Goal: Communication & Community: Answer question/provide support

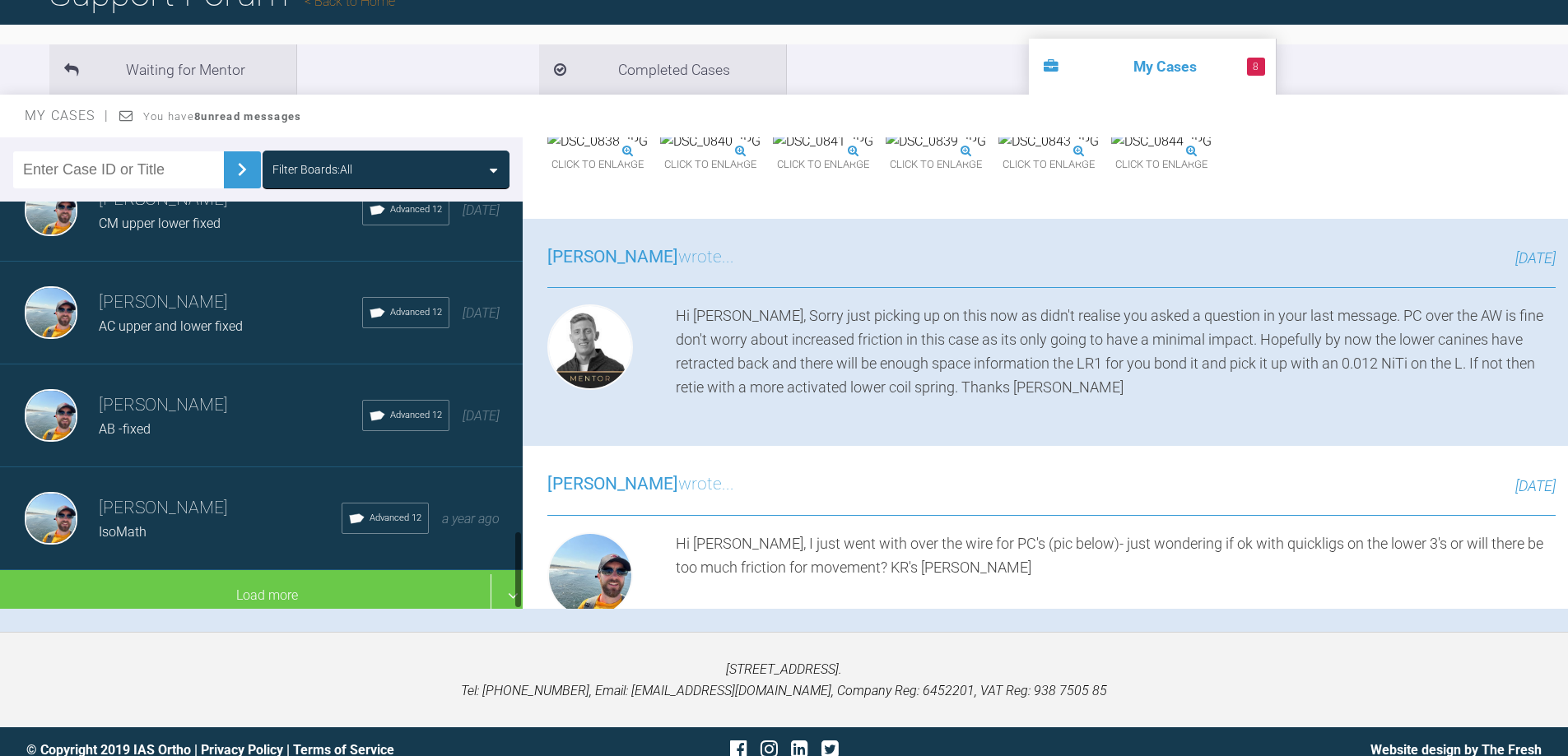
scroll to position [162, 0]
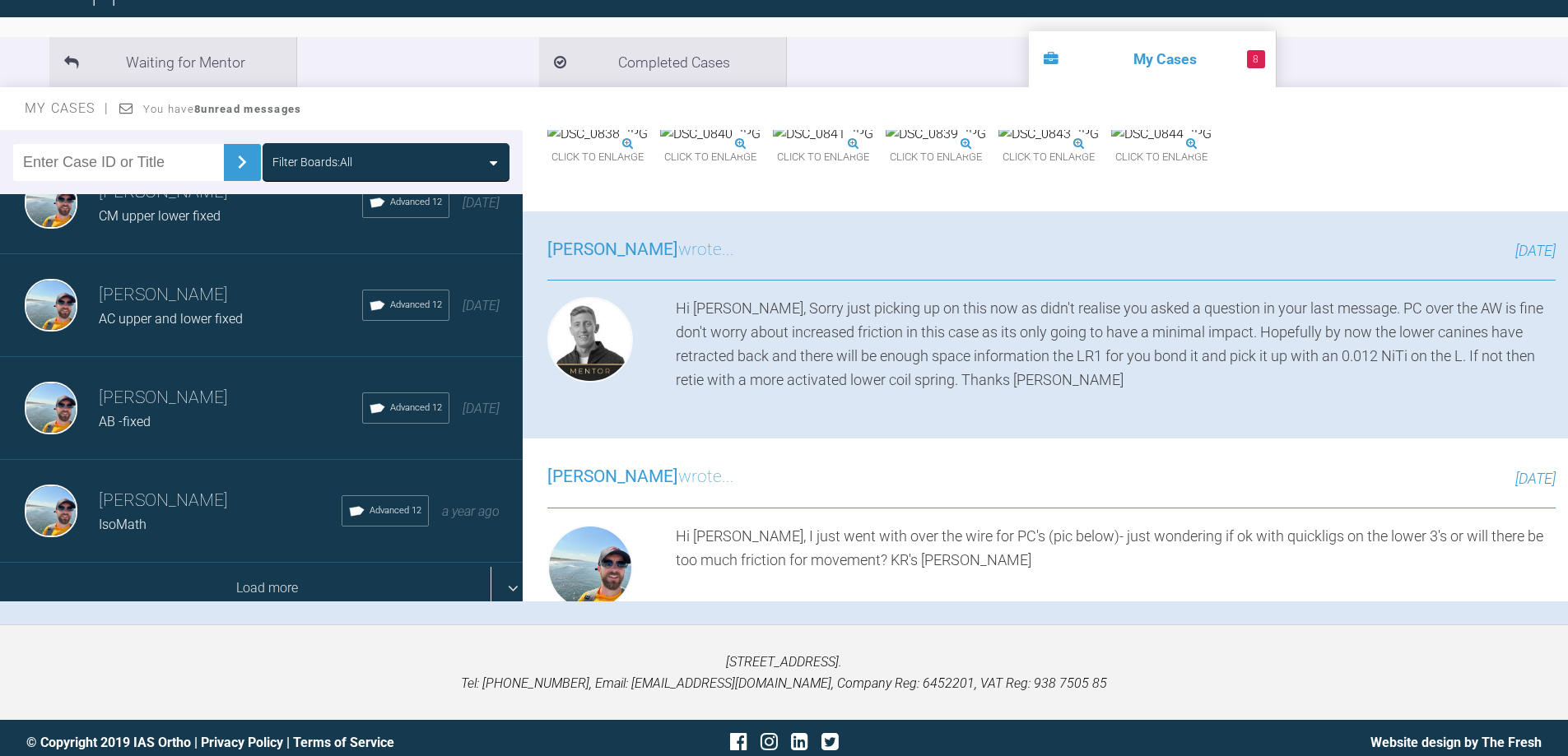
click at [253, 563] on div "Load more" at bounding box center [267, 589] width 535 height 51
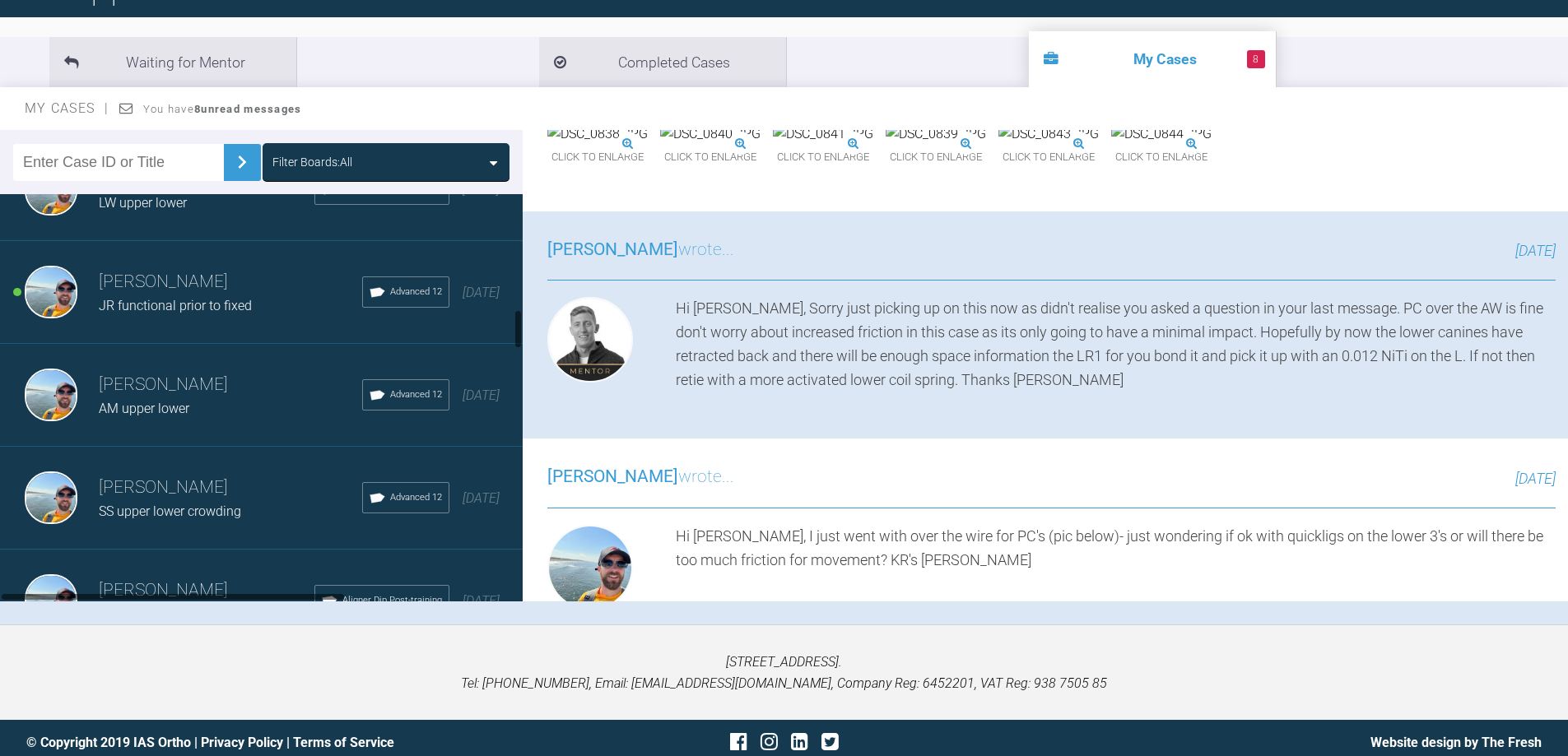
scroll to position [1204, 0]
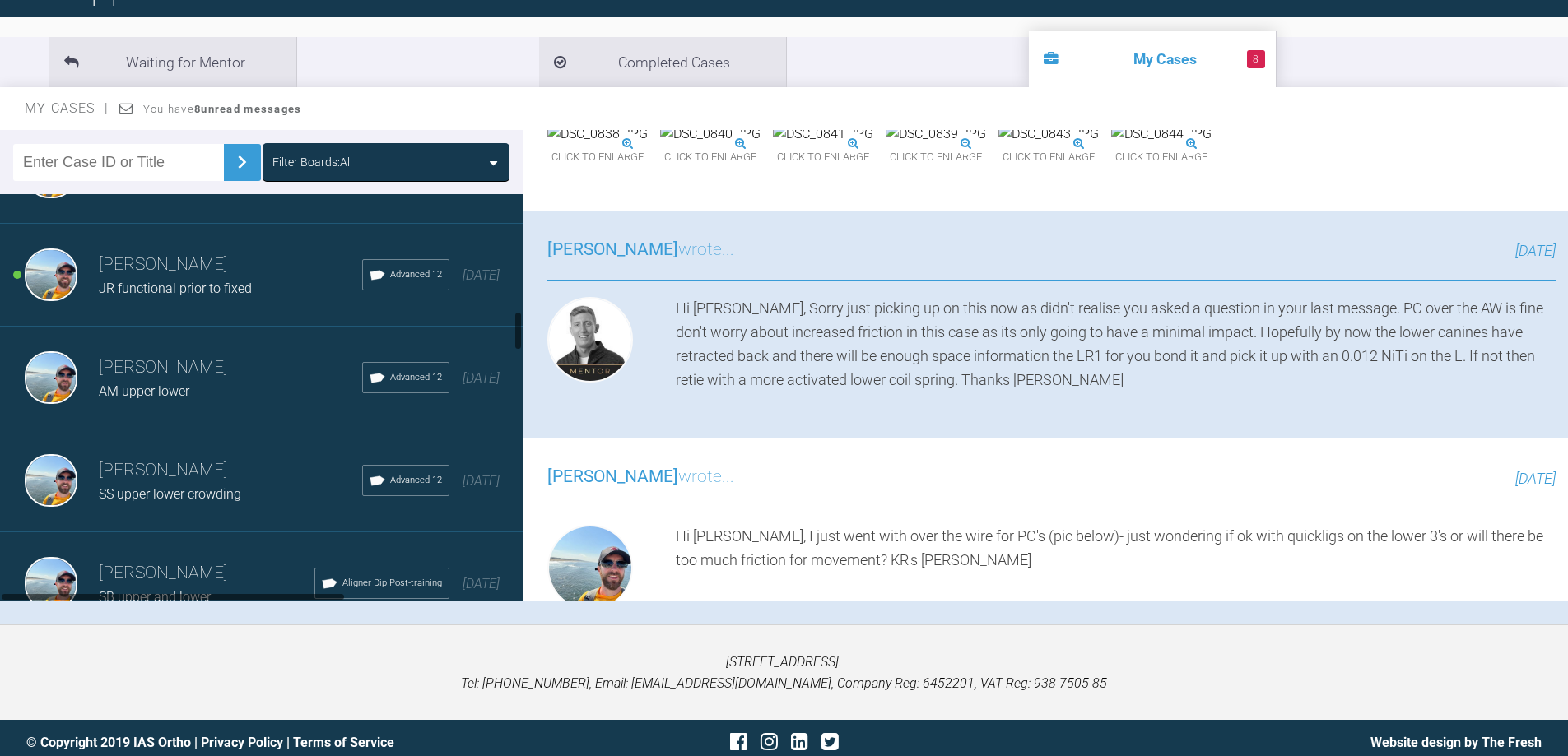
drag, startPoint x: 518, startPoint y: 545, endPoint x: 484, endPoint y: 312, distance: 235.5
click at [484, 312] on div "[PERSON_NAME] JD U+L IAS Fixed Braces [DATE] [PERSON_NAME] CF upper and lower A…" at bounding box center [261, 398] width 523 height 407
click at [253, 467] on h3 "[PERSON_NAME]" at bounding box center [230, 471] width 263 height 28
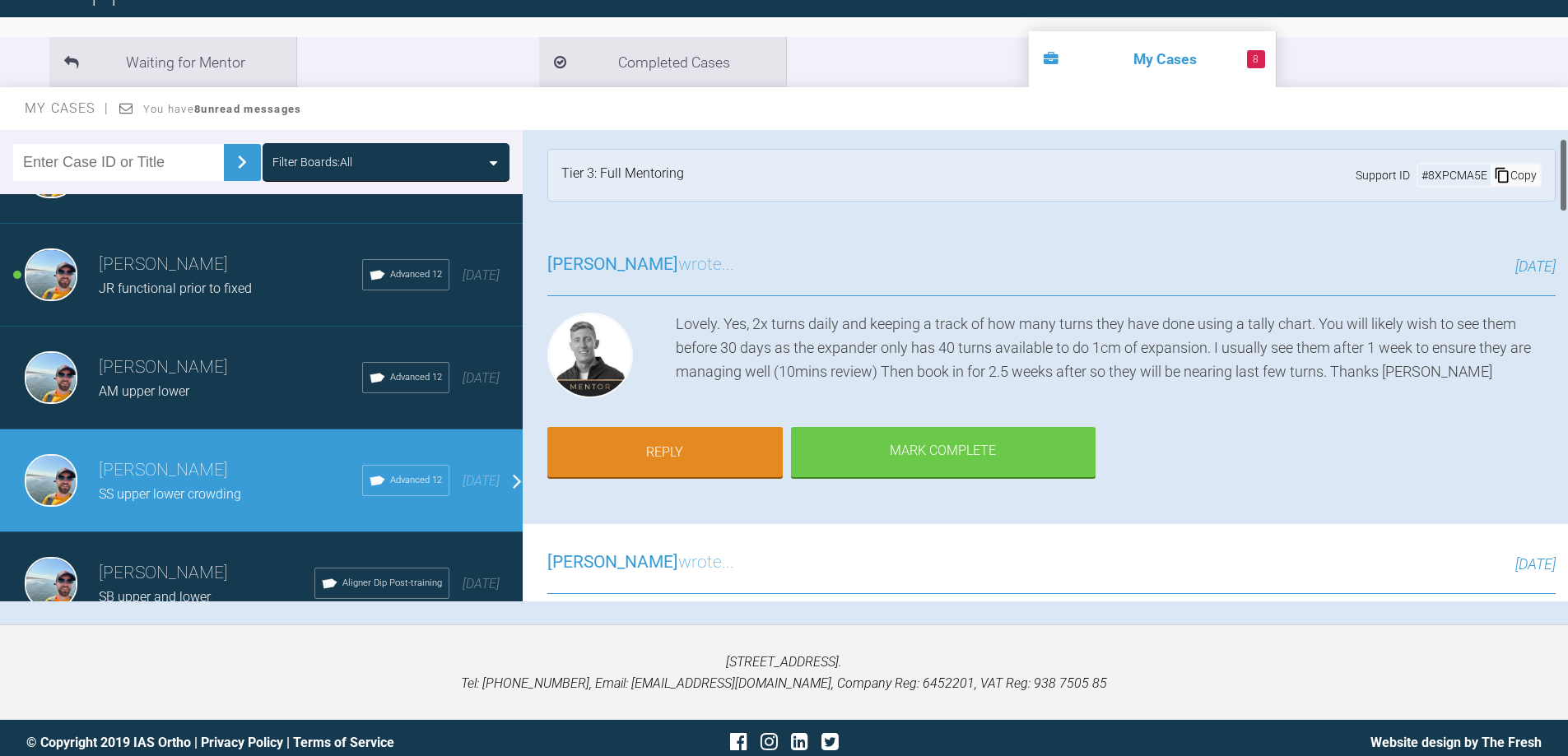
scroll to position [0, 0]
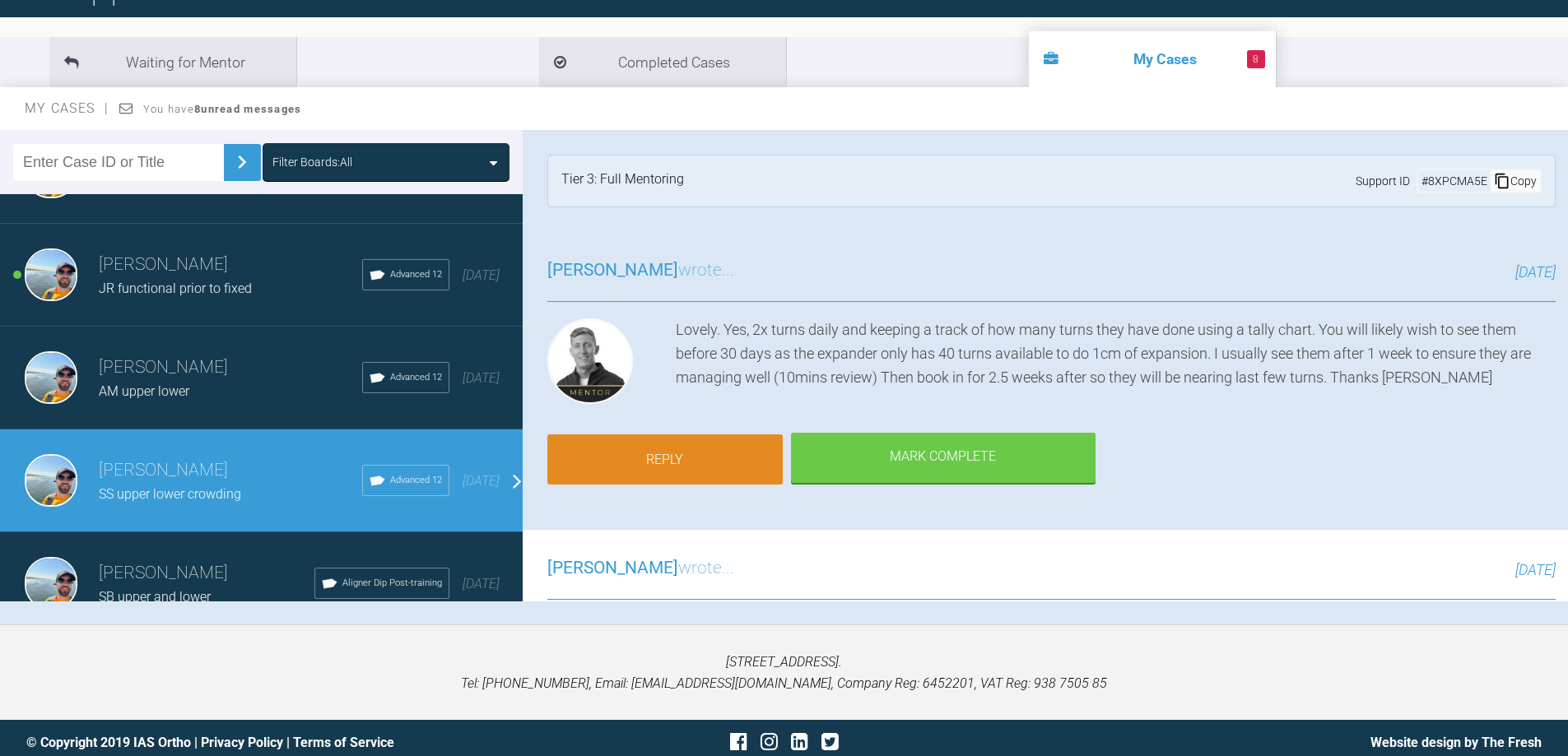
click at [668, 434] on link "Reply" at bounding box center [665, 460] width 235 height 51
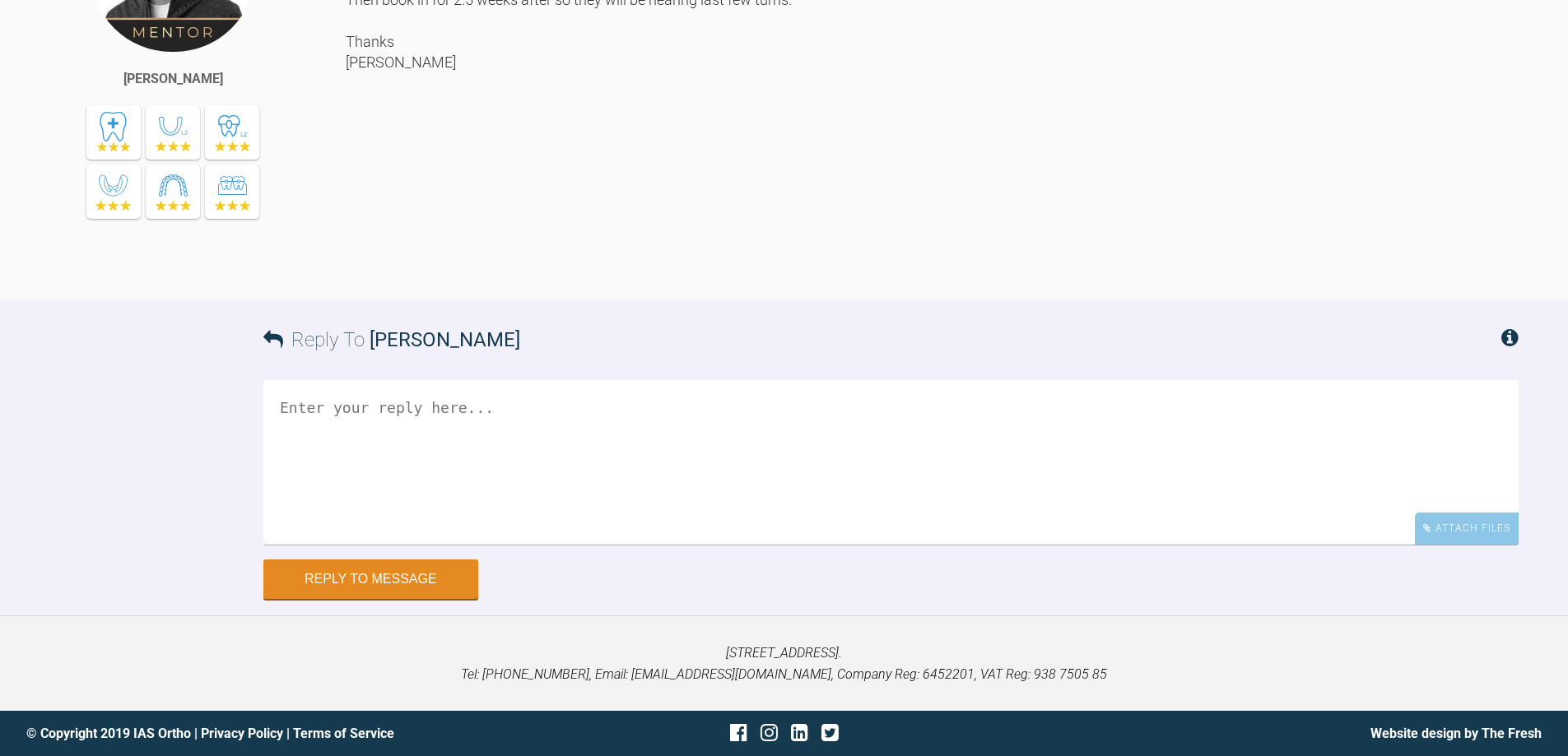
scroll to position [5259, 0]
click at [668, 424] on textarea at bounding box center [891, 463] width 1255 height 165
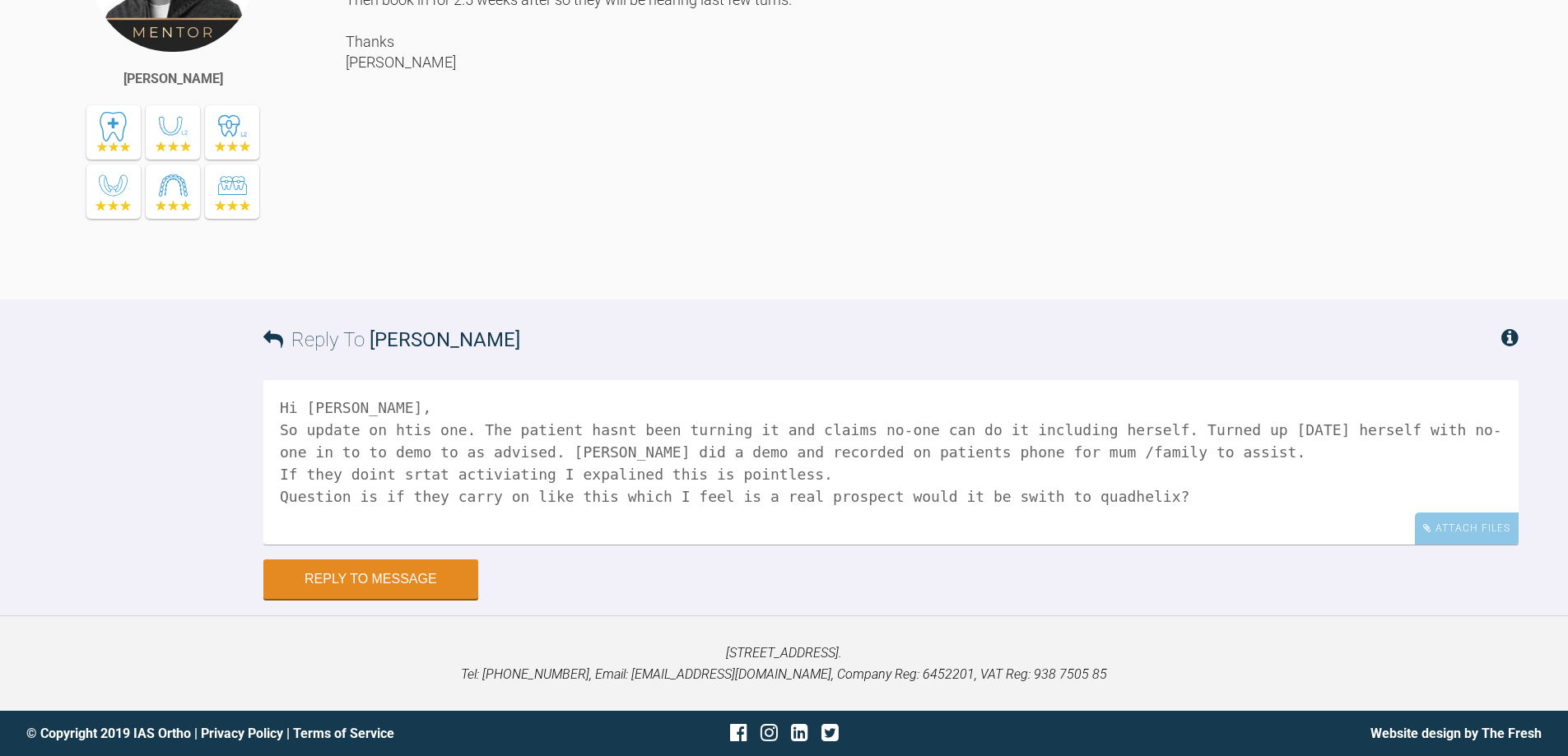
click at [982, 494] on textarea "Hi [PERSON_NAME], So update on htis one. The patient hasnt been turning it and …" at bounding box center [891, 463] width 1255 height 165
click at [986, 494] on textarea "Hi [PERSON_NAME], So update on htis one. The patient hasnt been turning it and …" at bounding box center [891, 463] width 1255 height 165
drag, startPoint x: 418, startPoint y: 476, endPoint x: 403, endPoint y: 424, distance: 54.1
click at [403, 424] on textarea "Hi [PERSON_NAME], So update on htis one. The patient hasnt been turning it and …" at bounding box center [891, 463] width 1255 height 165
click at [1122, 497] on textarea "Hi [PERSON_NAME], So update on this one. The patient hasn't been turning it and…" at bounding box center [891, 463] width 1255 height 165
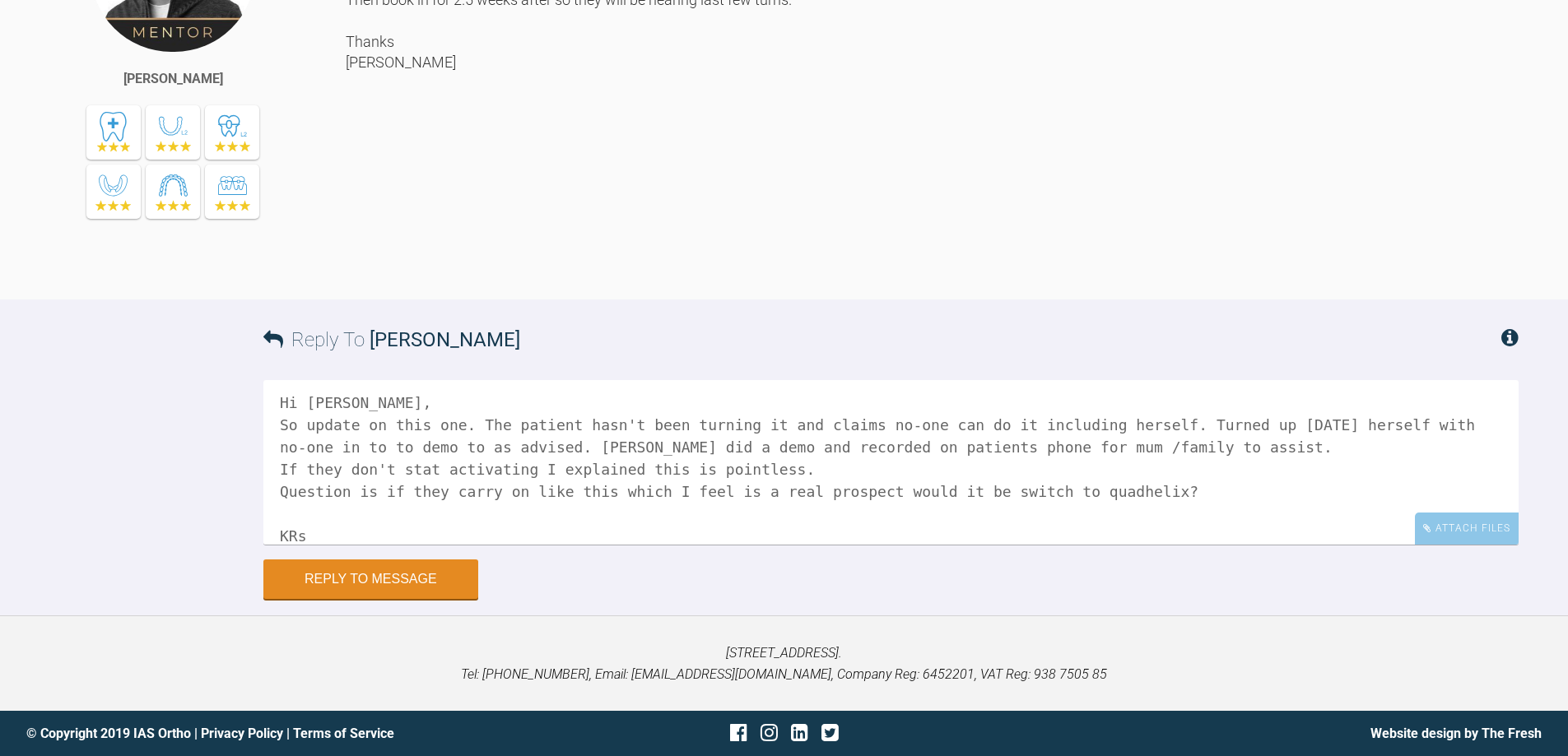
scroll to position [27, 0]
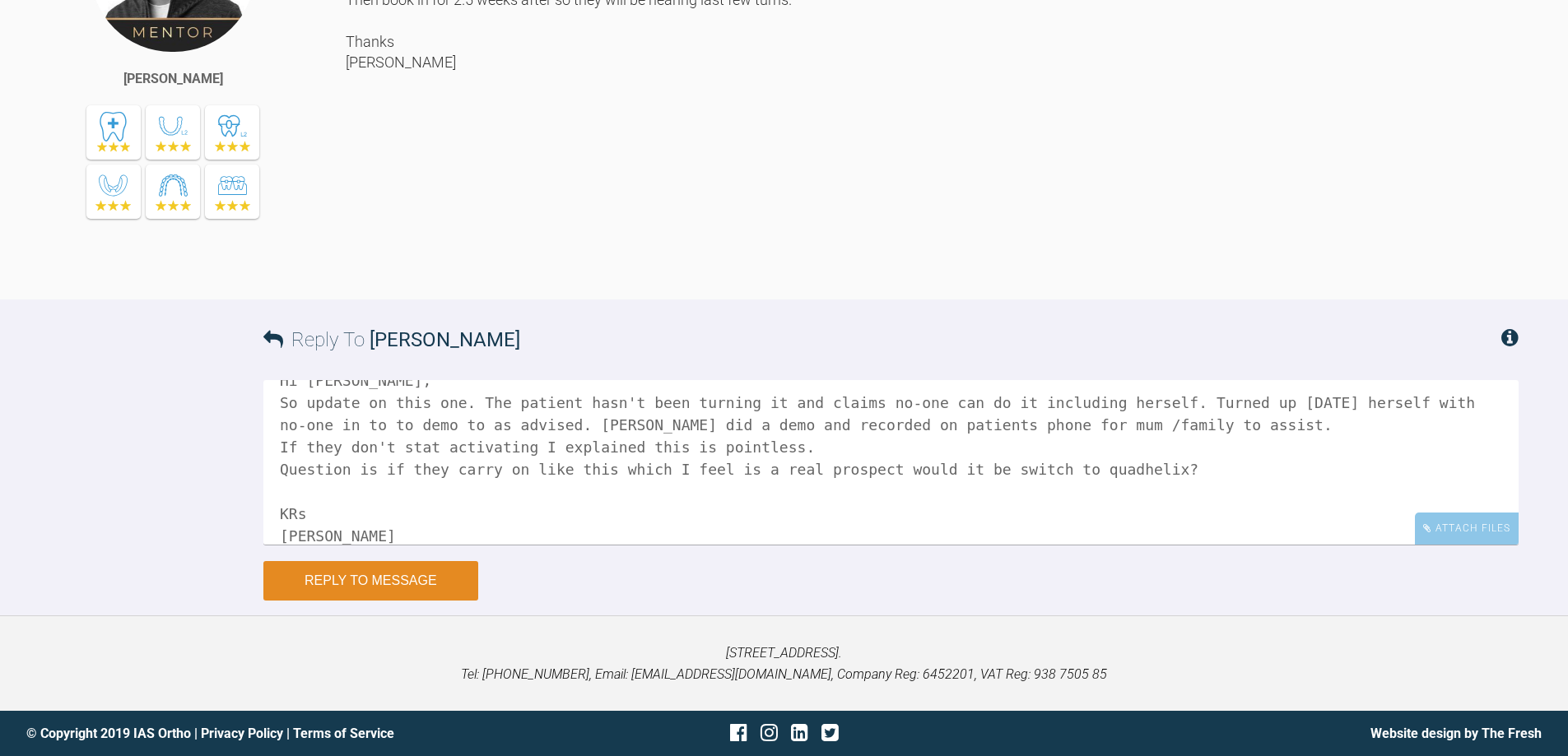
type textarea "Hi [PERSON_NAME], So update on this one. The patient hasn't been turning it and…"
click at [384, 576] on button "Reply to Message" at bounding box center [370, 581] width 214 height 40
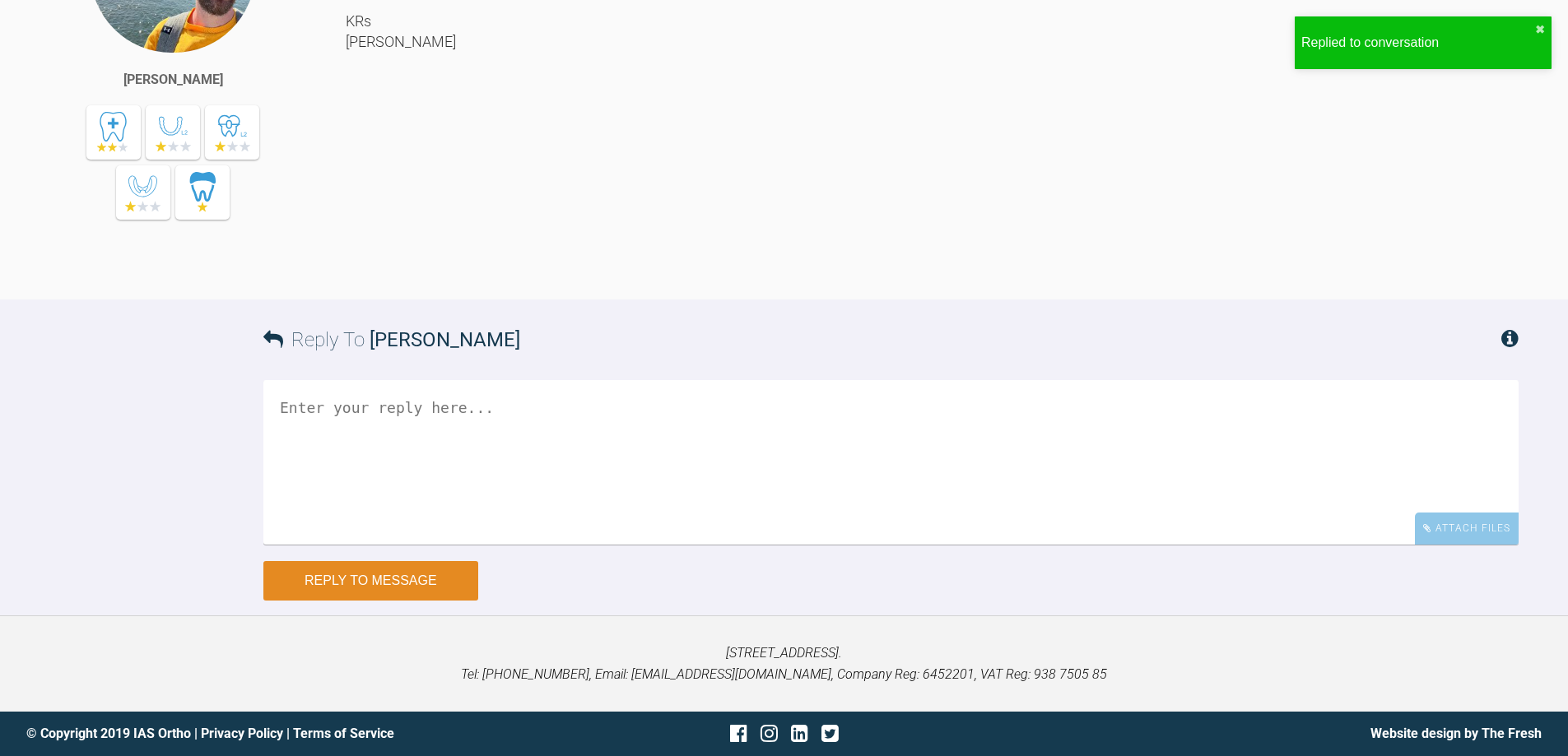
scroll to position [5814, 0]
